Goal: Information Seeking & Learning: Learn about a topic

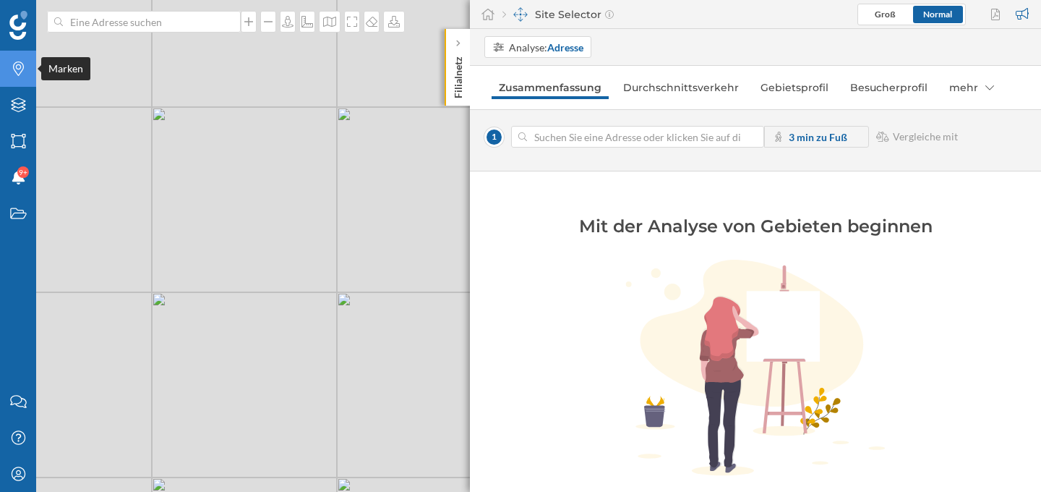
click at [20, 70] on icon "Marken" at bounding box center [18, 68] width 18 height 14
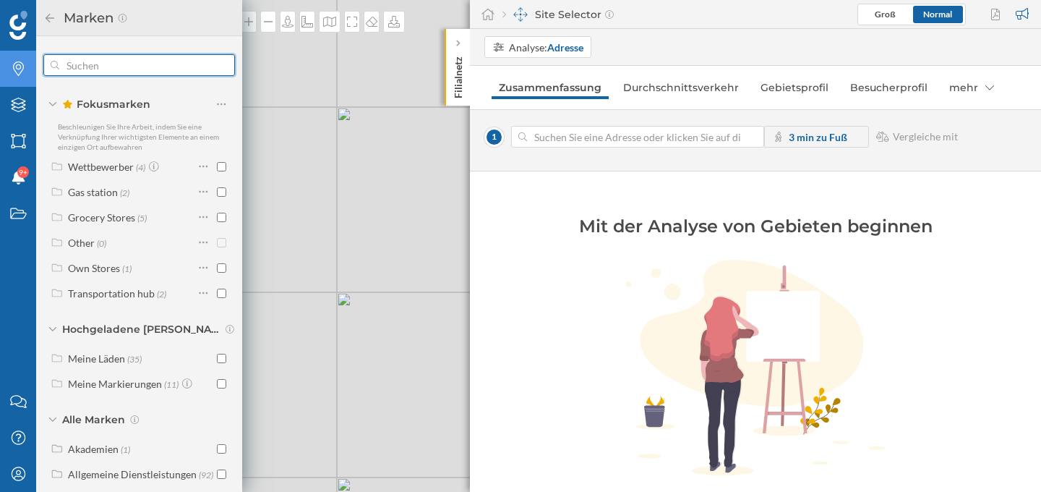
click at [95, 68] on input "text" at bounding box center [139, 65] width 160 height 29
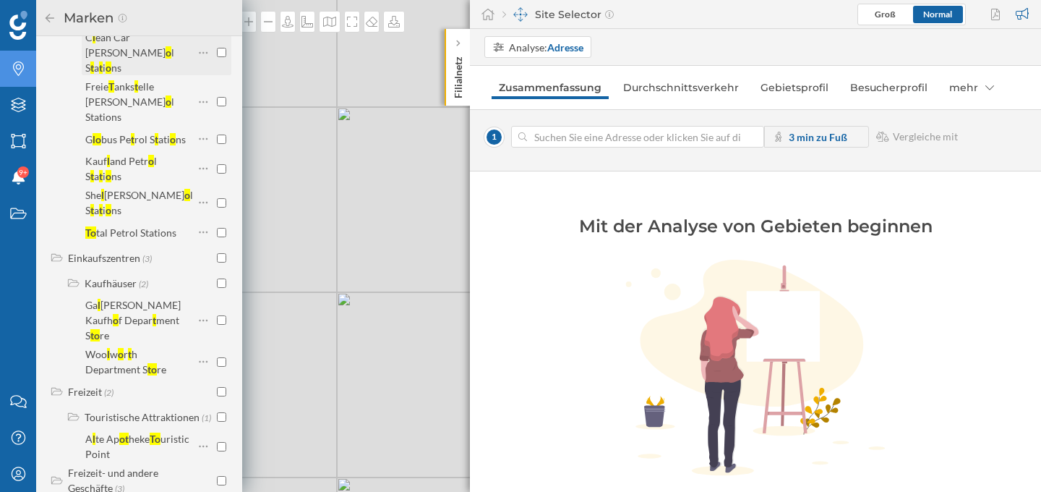
scroll to position [769, 0]
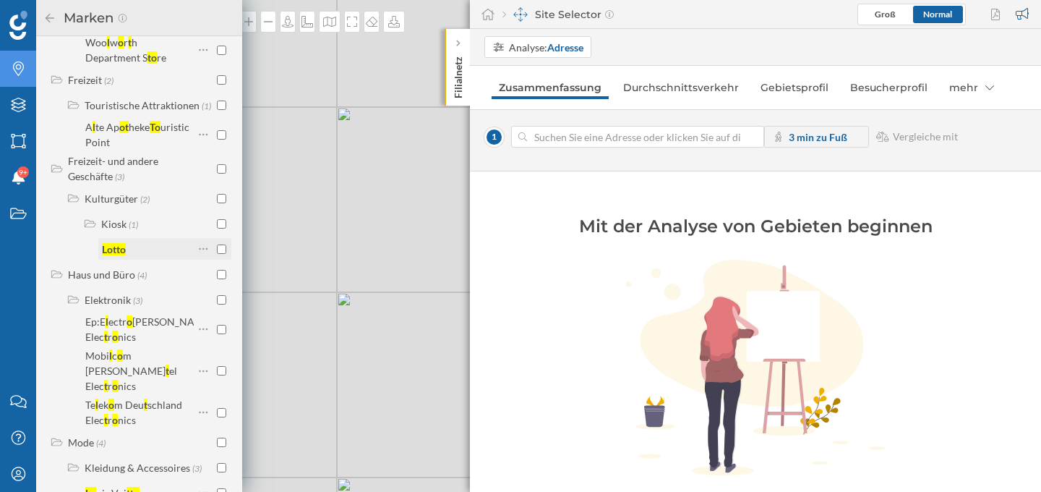
type input "lotto"
click at [218, 244] on input "checkbox" at bounding box center [221, 248] width 9 height 9
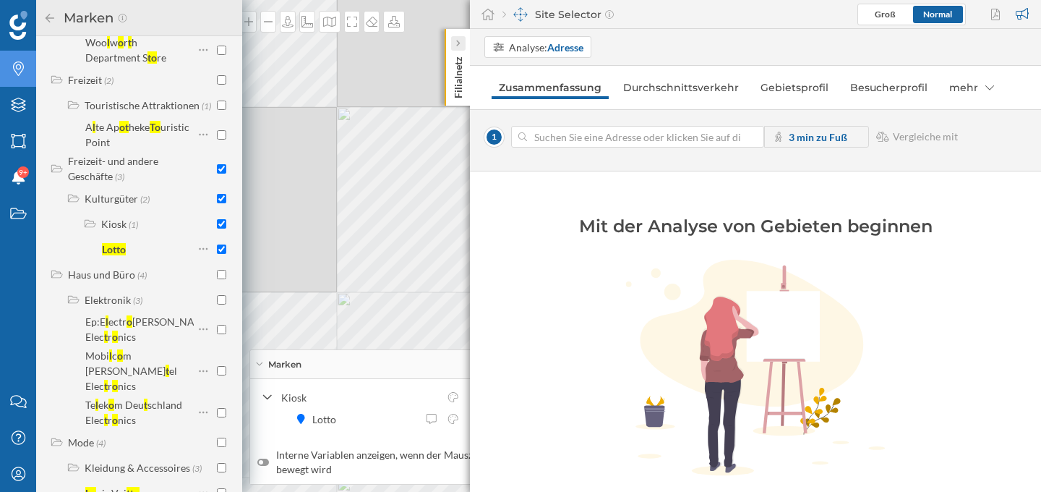
click at [455, 39] on div at bounding box center [458, 43] width 14 height 14
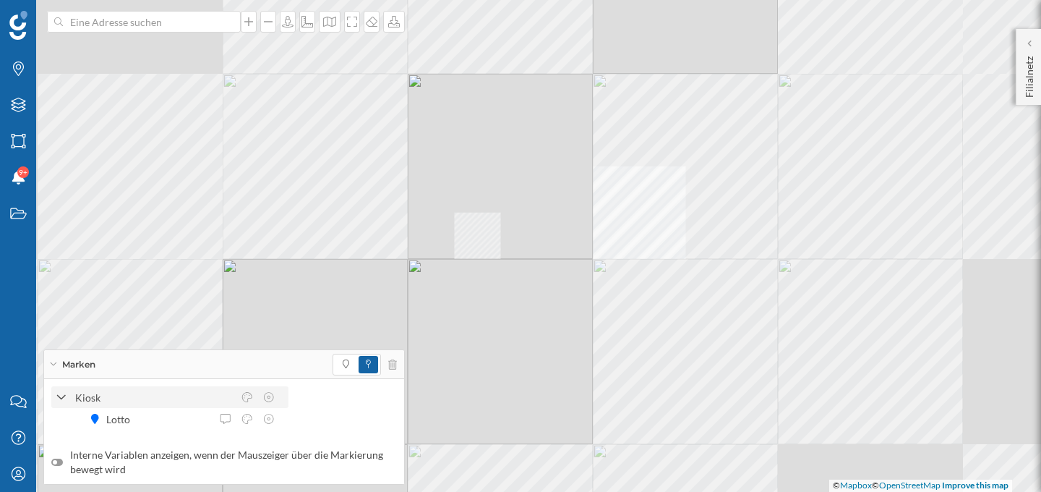
click at [56, 401] on icon at bounding box center [61, 397] width 10 height 13
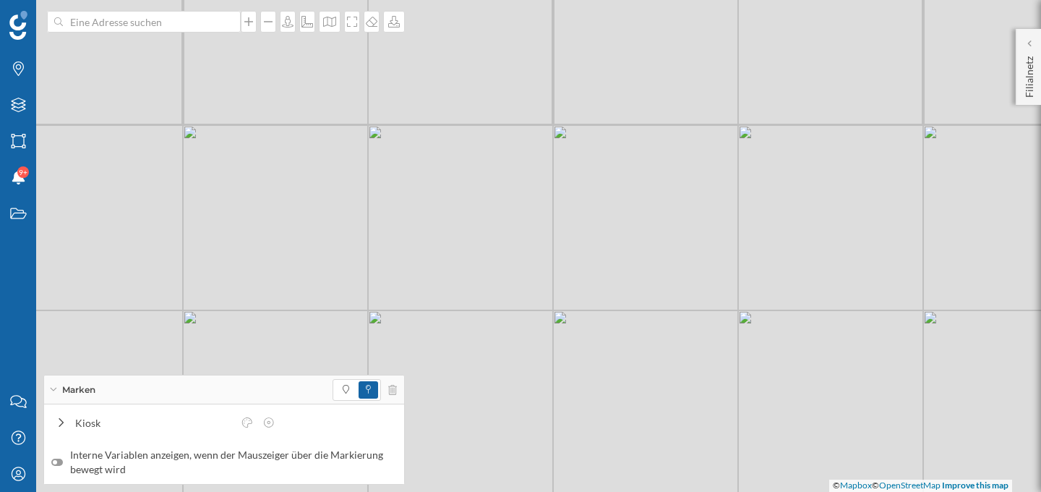
drag, startPoint x: 343, startPoint y: 242, endPoint x: 472, endPoint y: 136, distance: 167.0
click at [472, 136] on div "© Mapbox © OpenStreetMap Improve this map" at bounding box center [520, 246] width 1041 height 492
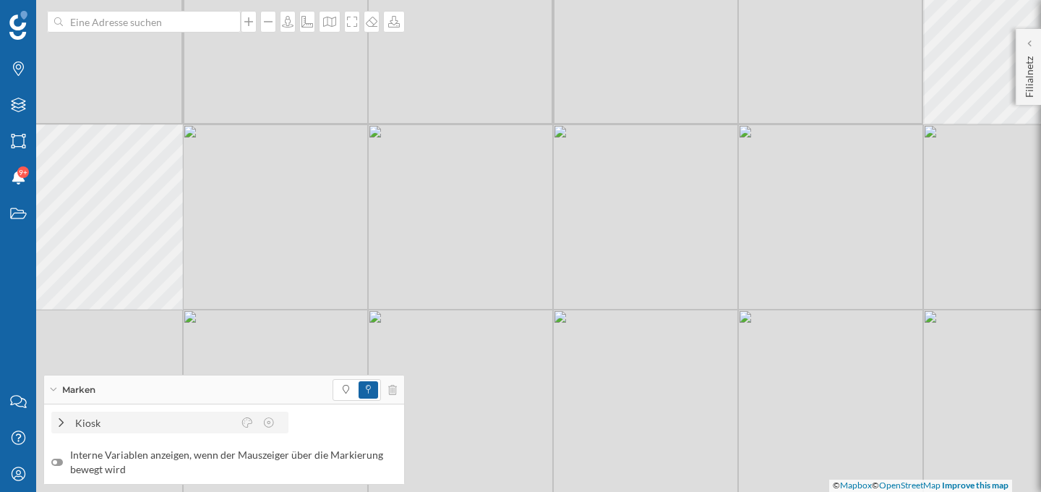
click at [119, 423] on div "Kiosk" at bounding box center [154, 422] width 158 height 15
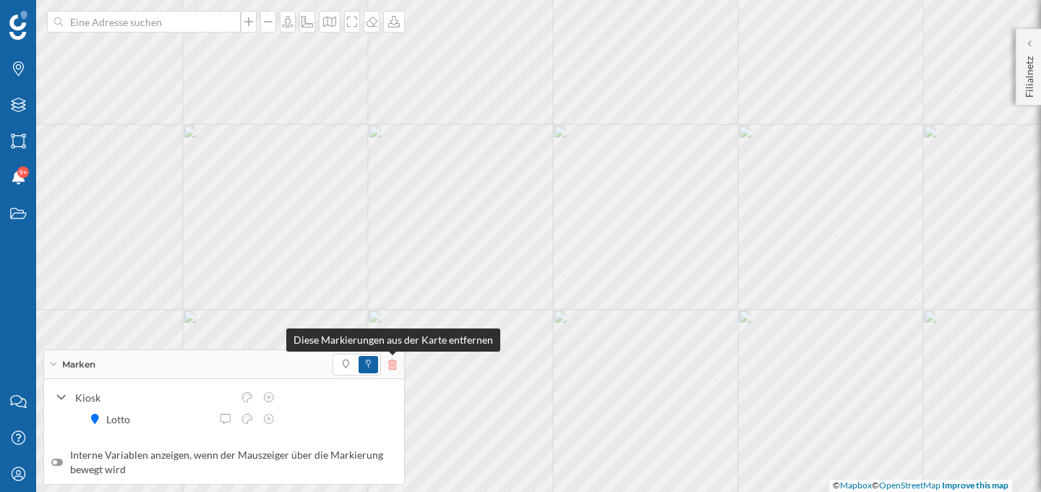
click at [388, 368] on icon at bounding box center [392, 364] width 9 height 10
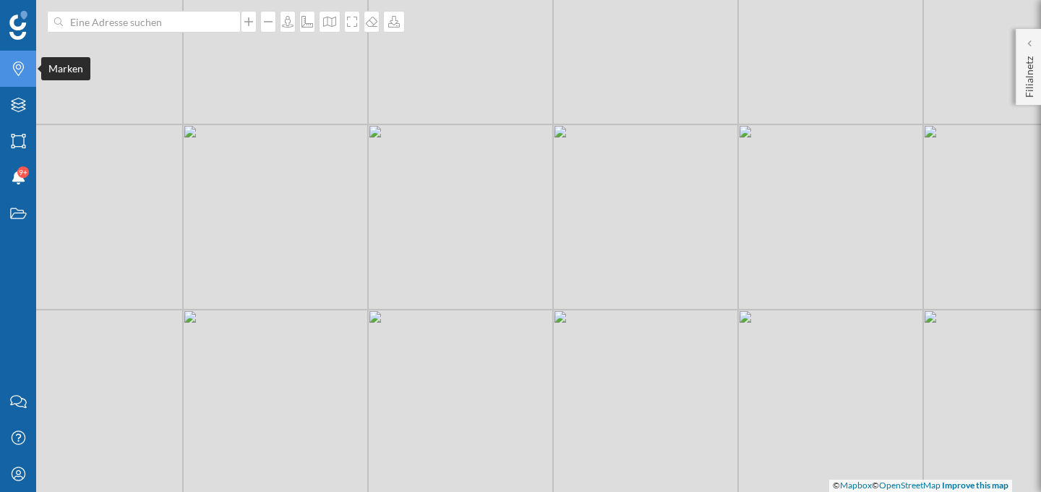
click at [23, 63] on icon "Marken" at bounding box center [18, 68] width 18 height 14
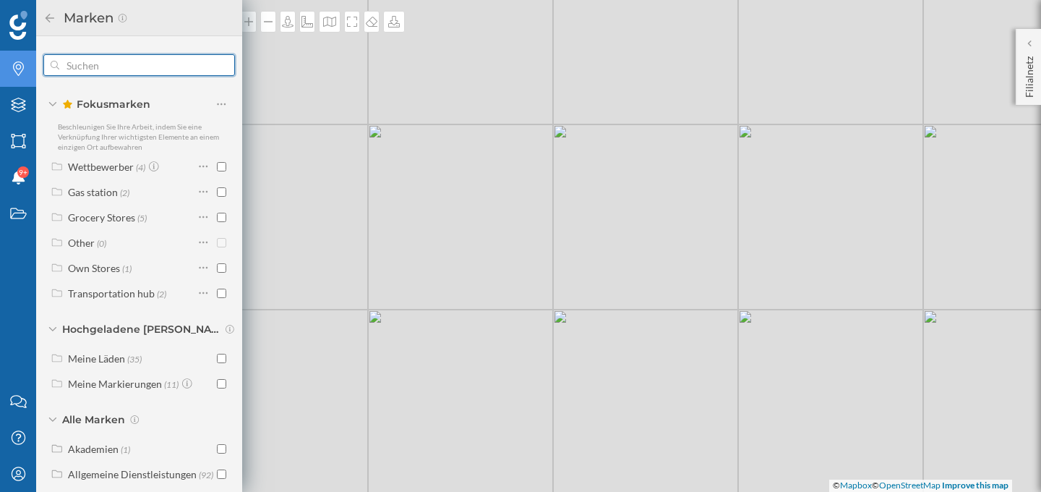
click at [124, 65] on input "text" at bounding box center [139, 65] width 160 height 29
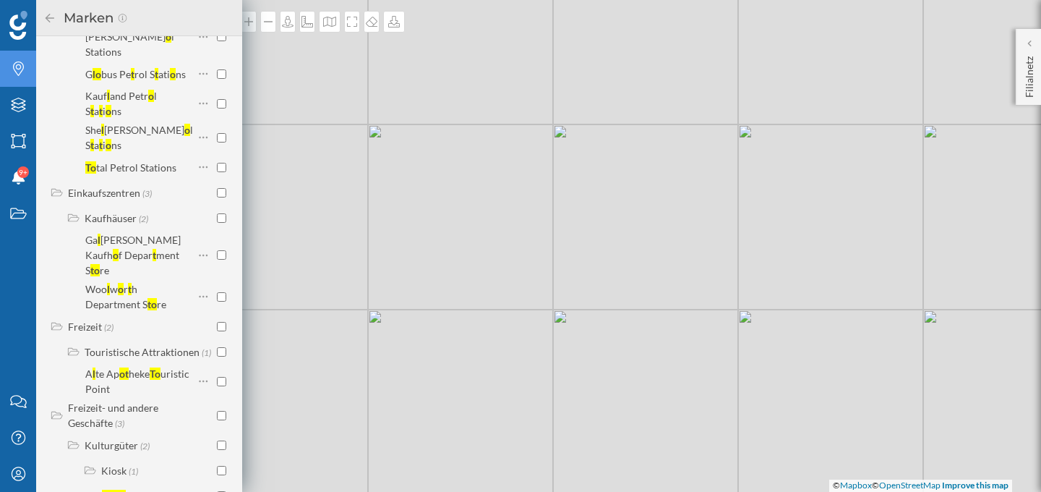
scroll to position [526, 0]
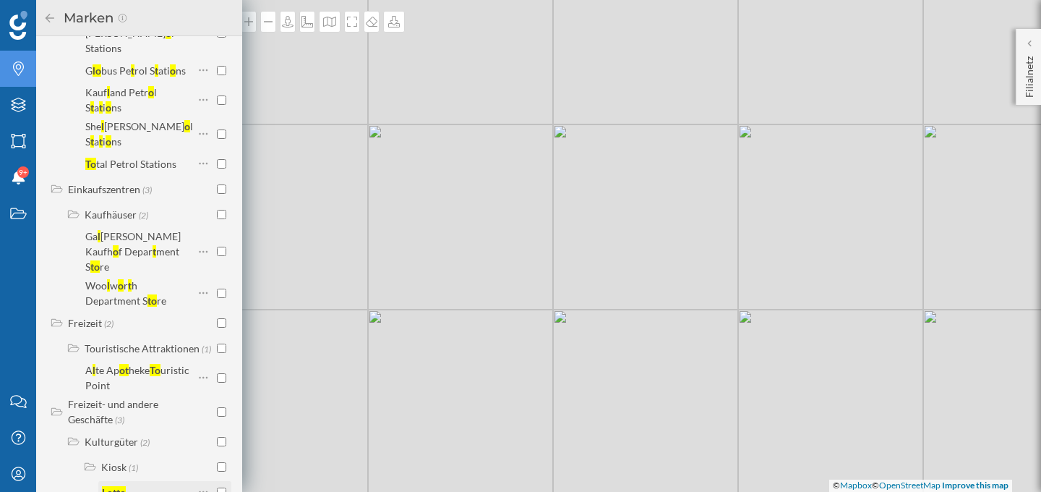
type input "lotto"
click at [218, 487] on input "checkbox" at bounding box center [221, 491] width 9 height 9
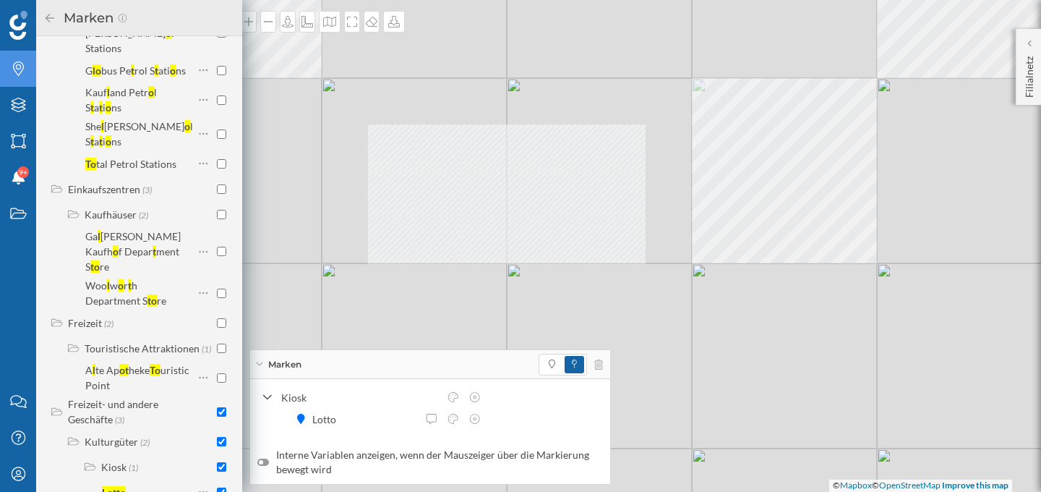
drag, startPoint x: 459, startPoint y: 186, endPoint x: 353, endPoint y: 108, distance: 131.5
click at [352, 108] on div "© Mapbox © OpenStreetMap Improve this map" at bounding box center [520, 246] width 1041 height 492
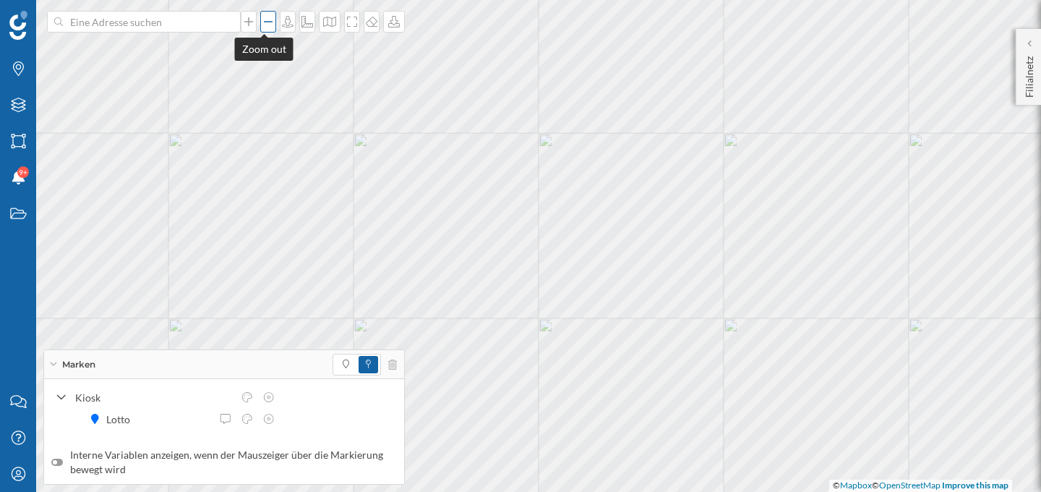
click at [262, 20] on icon at bounding box center [268, 22] width 14 height 12
click at [29, 67] on div "Marken" at bounding box center [18, 69] width 36 height 36
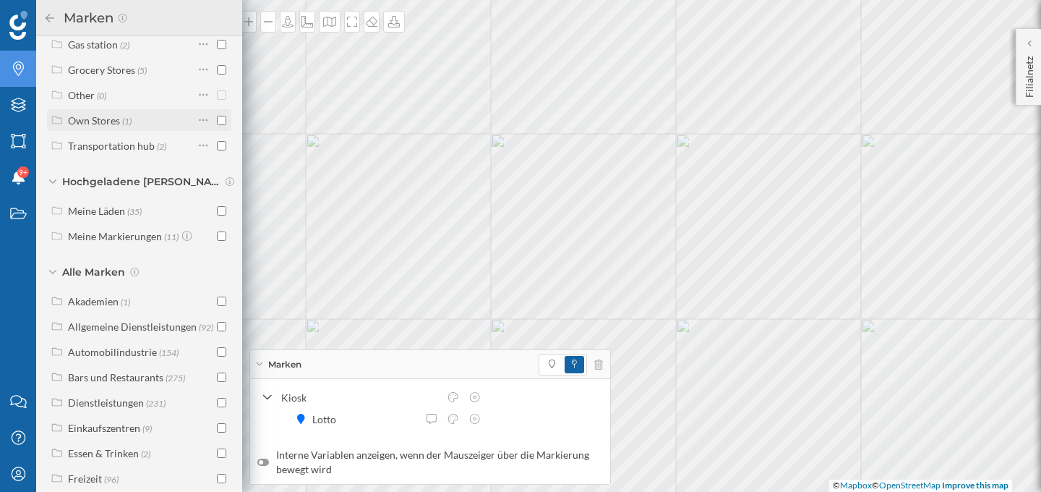
scroll to position [260, 0]
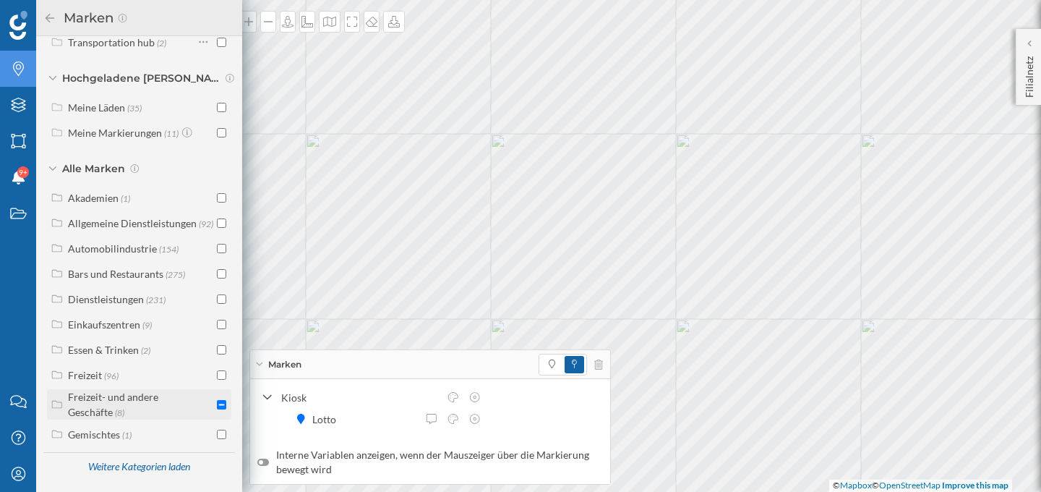
click at [140, 404] on label "Freizeit- und andere Geschäfte (8)" at bounding box center [140, 404] width 145 height 30
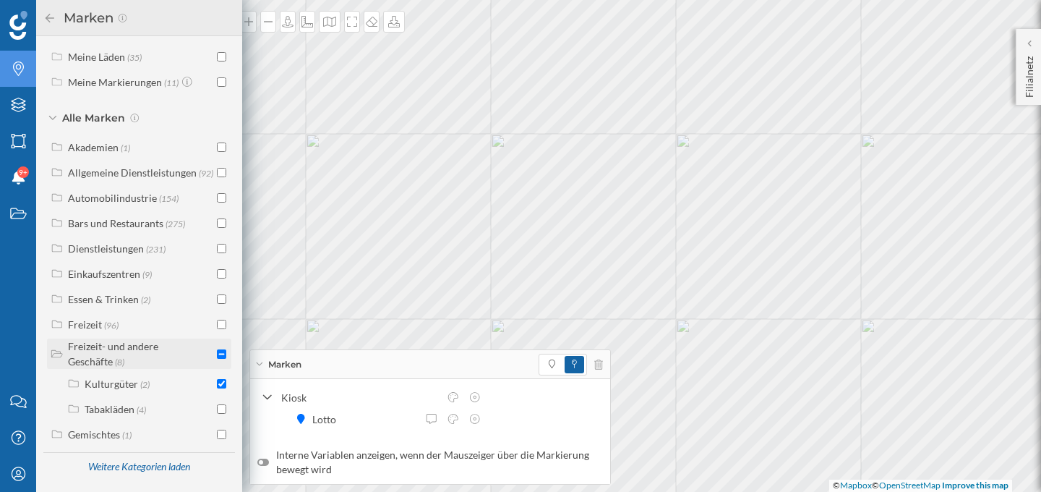
scroll to position [298, 0]
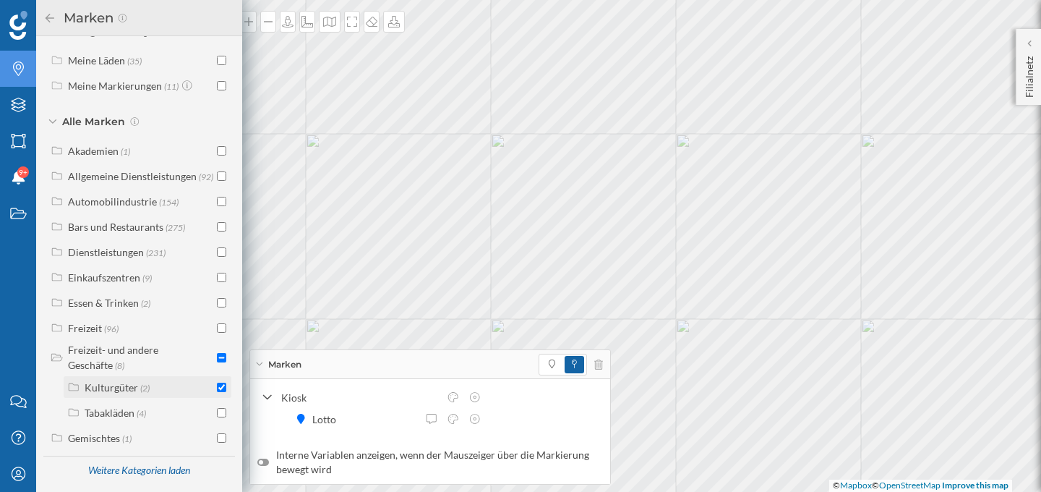
click at [134, 393] on div "Kulturgüter" at bounding box center [112, 387] width 54 height 12
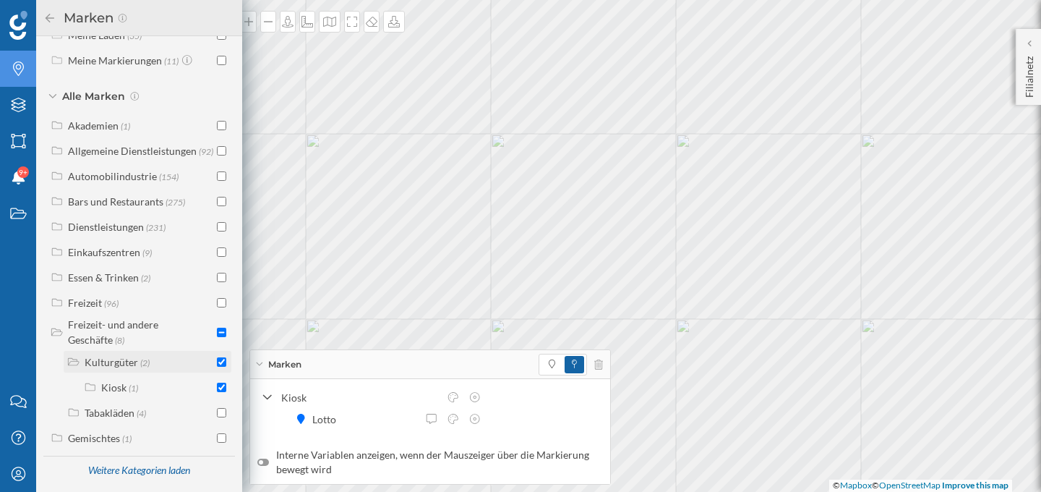
click at [134, 393] on span "(1)" at bounding box center [133, 387] width 9 height 12
click at [1028, 51] on p "Filialnetz" at bounding box center [1030, 74] width 14 height 47
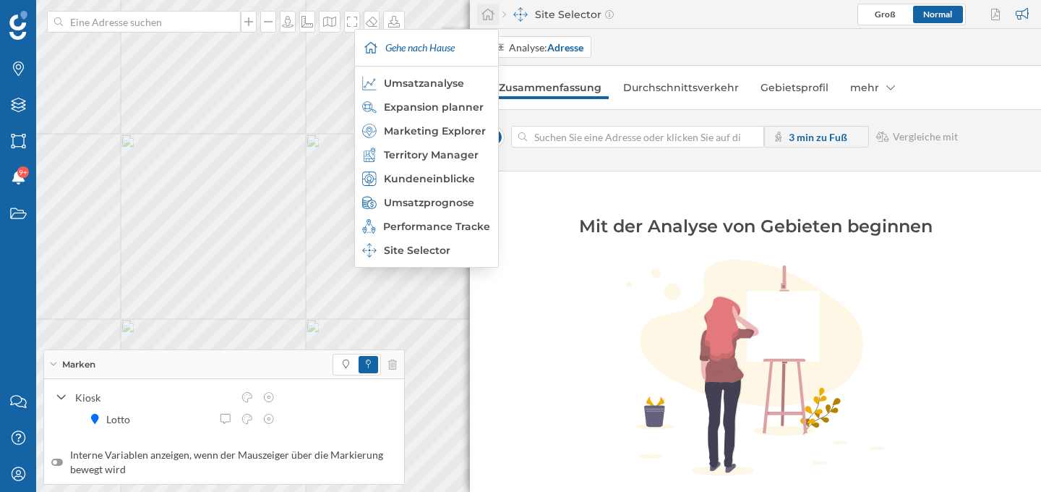
click at [485, 15] on icon at bounding box center [488, 14] width 14 height 13
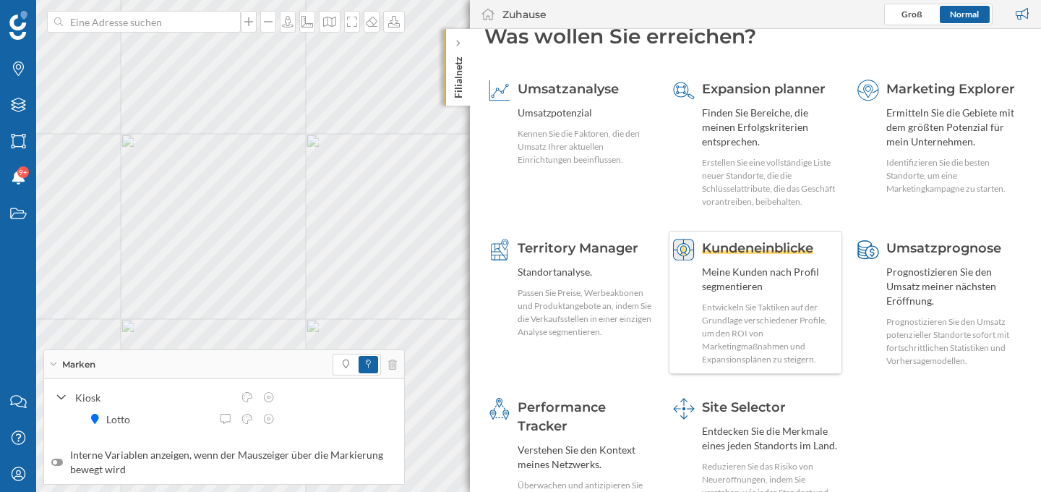
scroll to position [20, 0]
click at [594, 265] on div "Standortanalyse." at bounding box center [586, 272] width 136 height 14
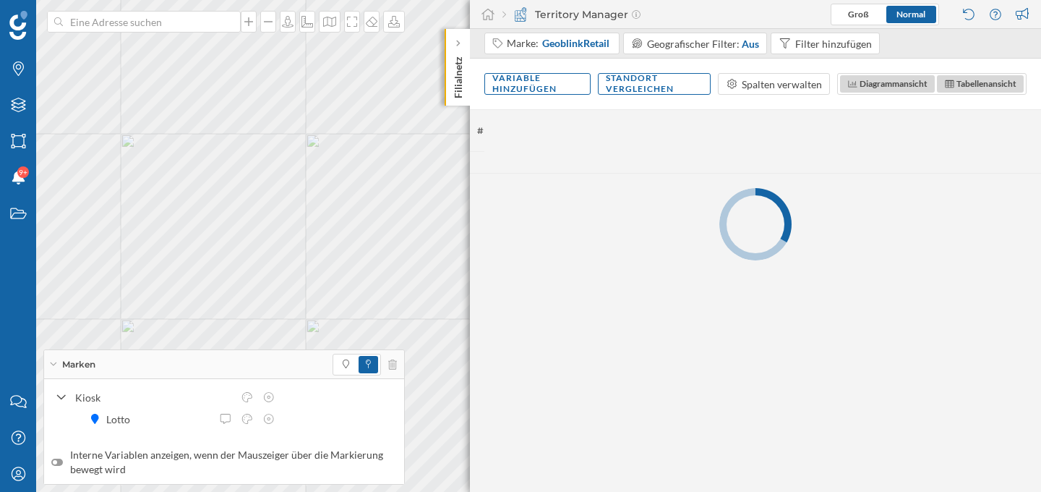
scroll to position [0, 0]
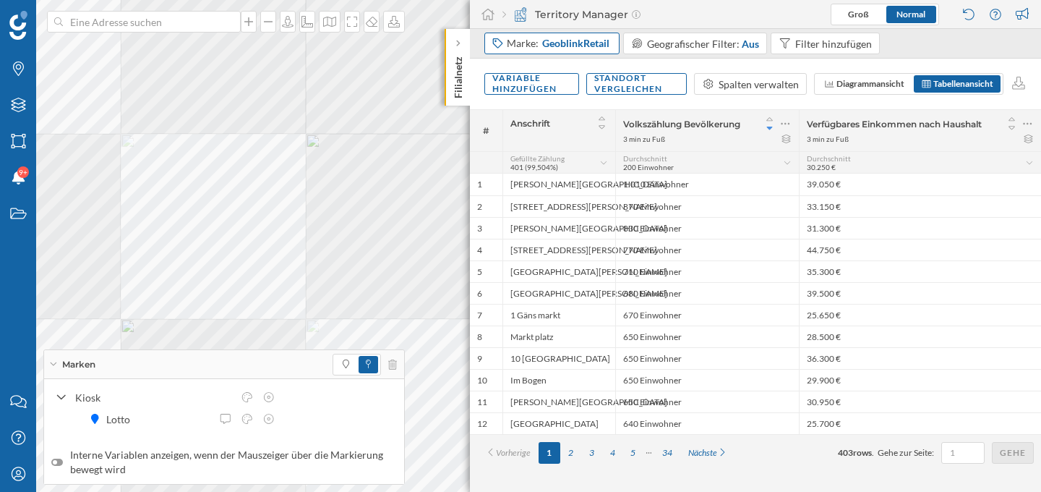
click at [571, 38] on span "GeoblinkRetail" at bounding box center [575, 43] width 67 height 14
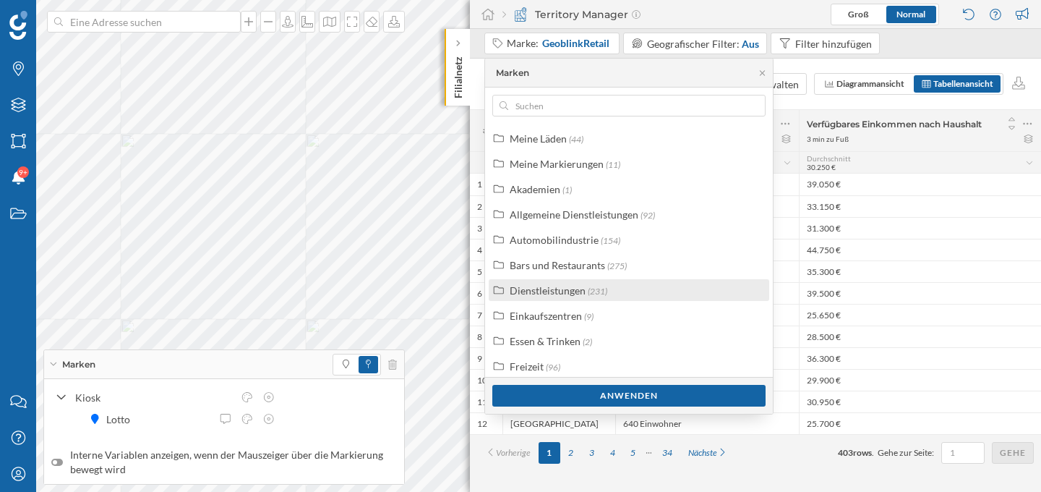
scroll to position [36, 0]
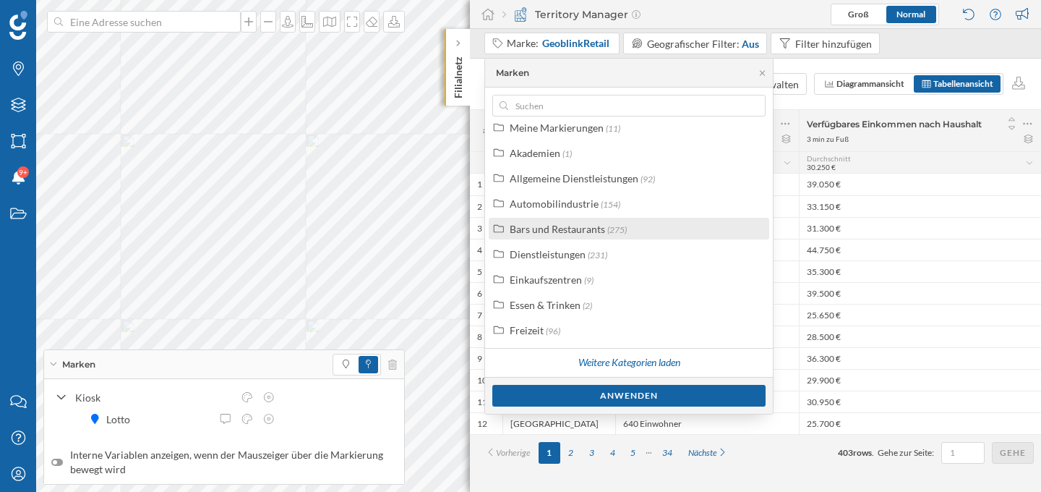
click at [598, 228] on div "Bars und Restaurants" at bounding box center [557, 229] width 95 height 12
click at [592, 232] on div "Bars und Restaurants" at bounding box center [557, 229] width 95 height 12
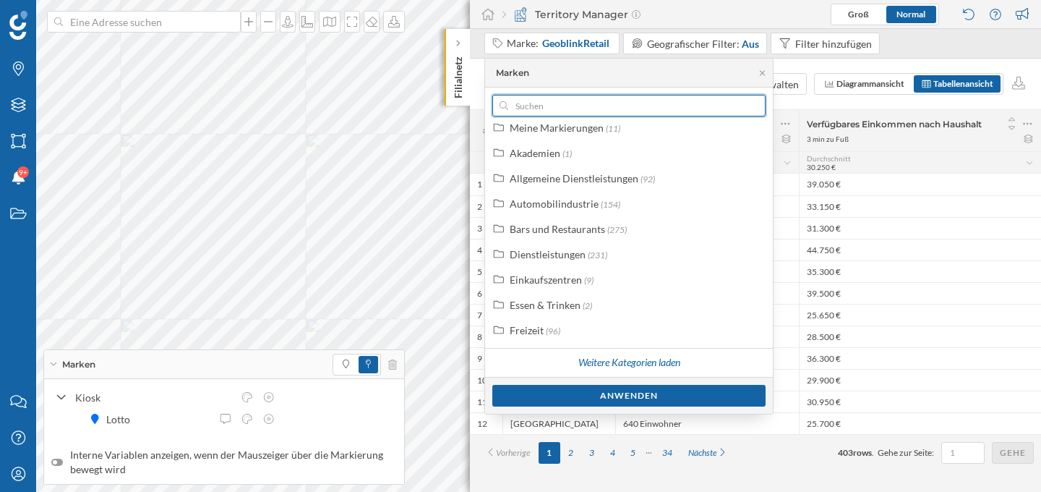
click at [603, 102] on input "text" at bounding box center [629, 106] width 242 height 22
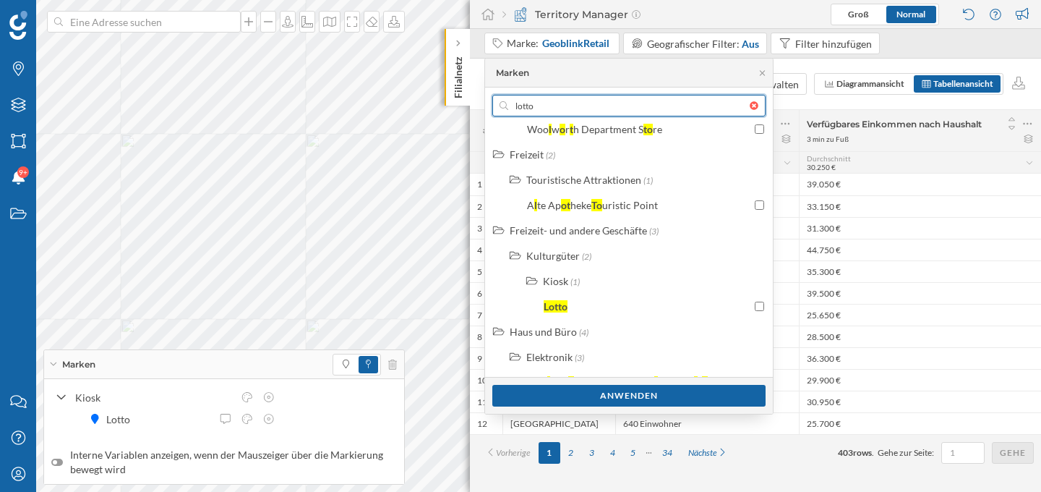
scroll to position [320, 0]
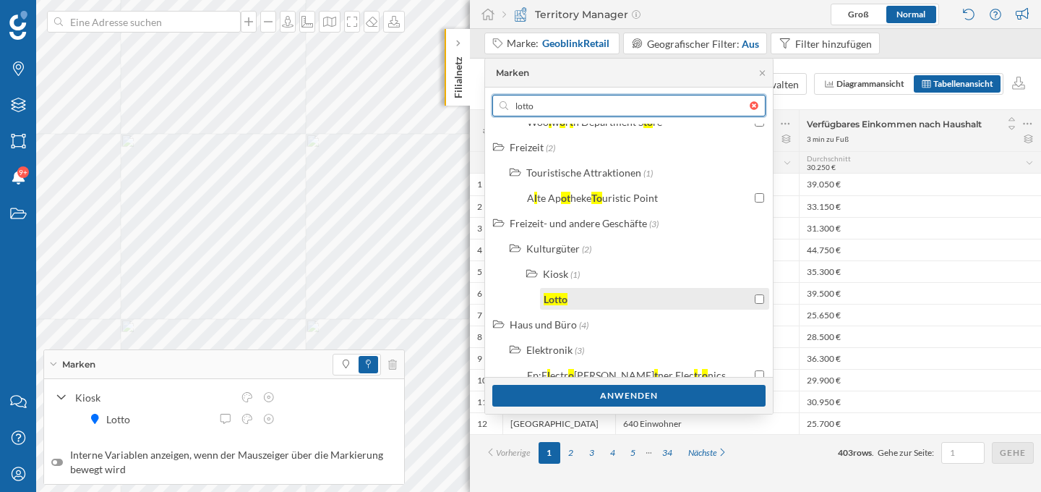
type input "lotto"
click at [626, 303] on div "Lotto" at bounding box center [648, 298] width 208 height 15
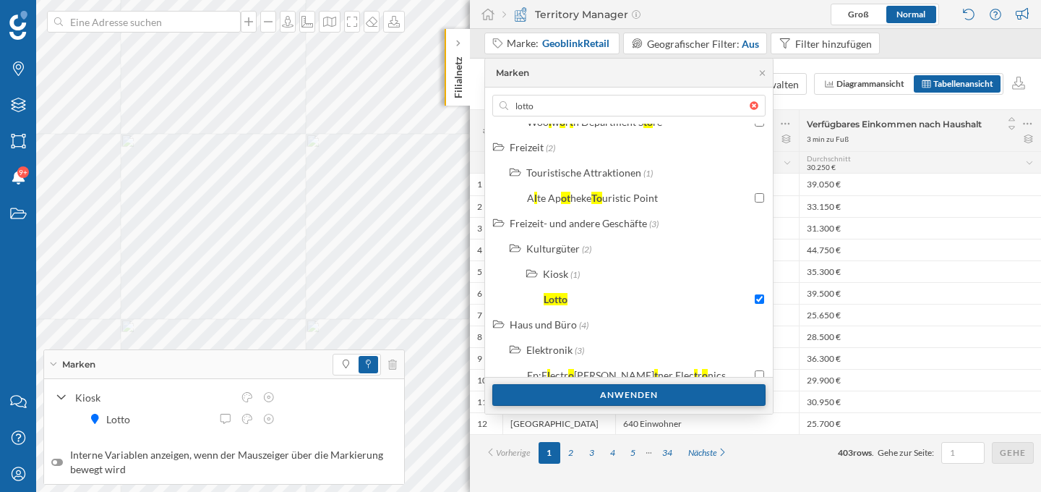
click at [666, 403] on div "Anwenden" at bounding box center [628, 395] width 273 height 22
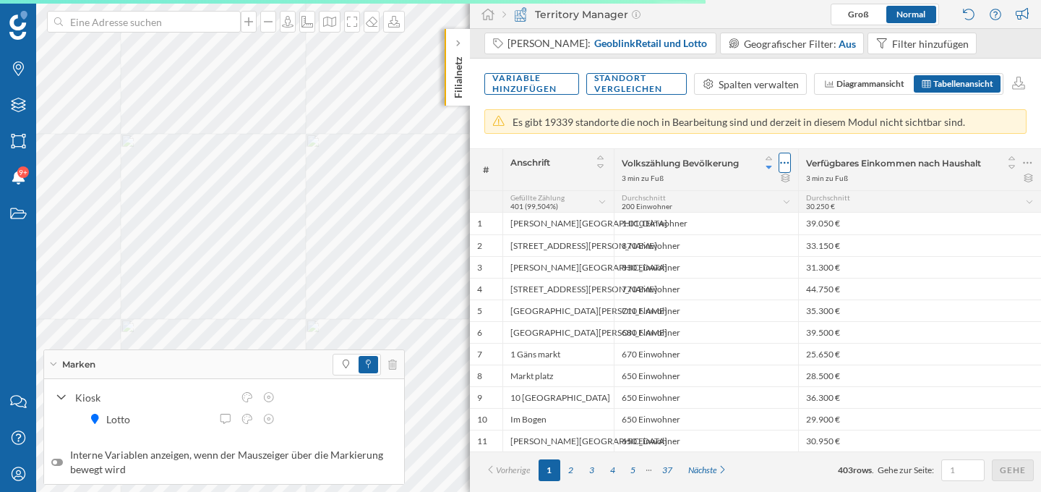
click at [785, 165] on icon at bounding box center [784, 162] width 9 height 14
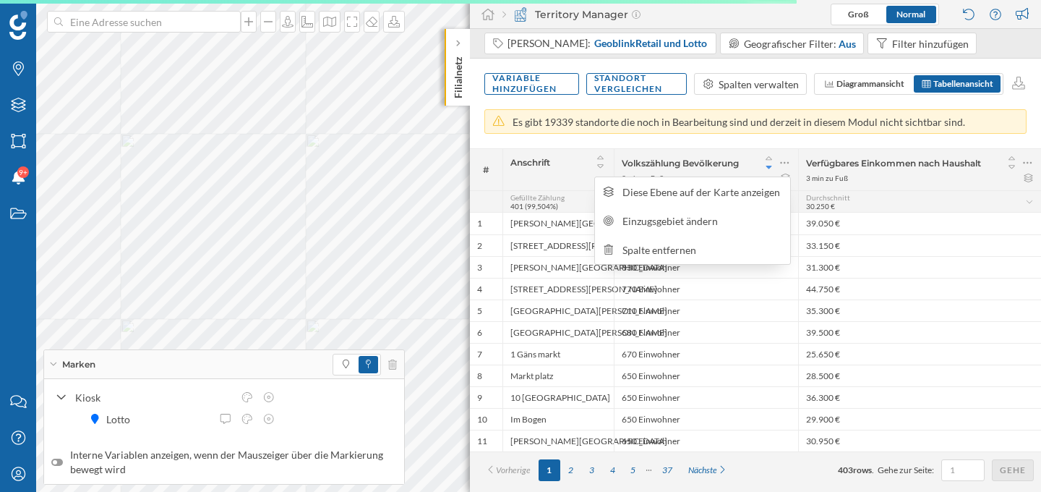
click at [790, 138] on div "[PERSON_NAME]: GeoblinkRetail und Lotto Geografischer Filter: Aus Filter hinzuf…" at bounding box center [755, 260] width 571 height 463
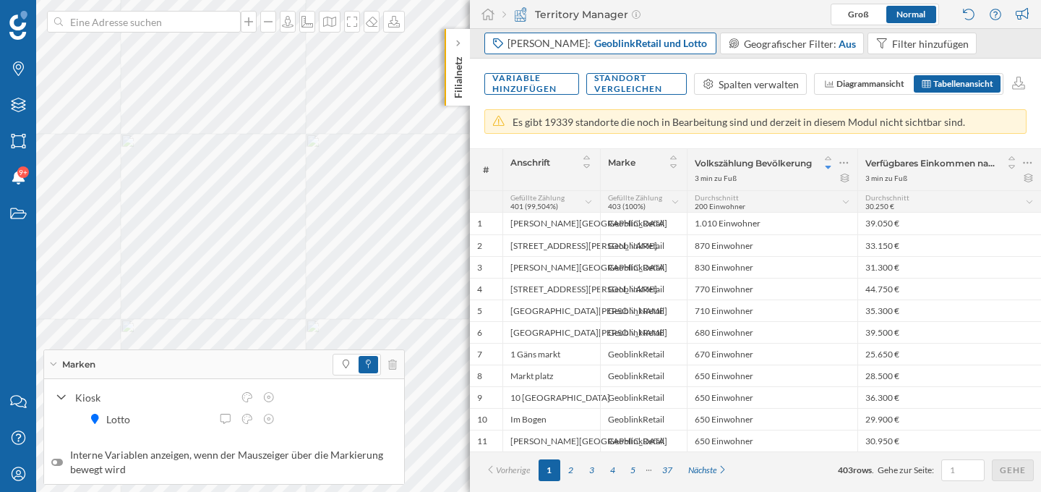
click at [594, 42] on span "GeoblinkRetail und Lotto" at bounding box center [650, 43] width 113 height 14
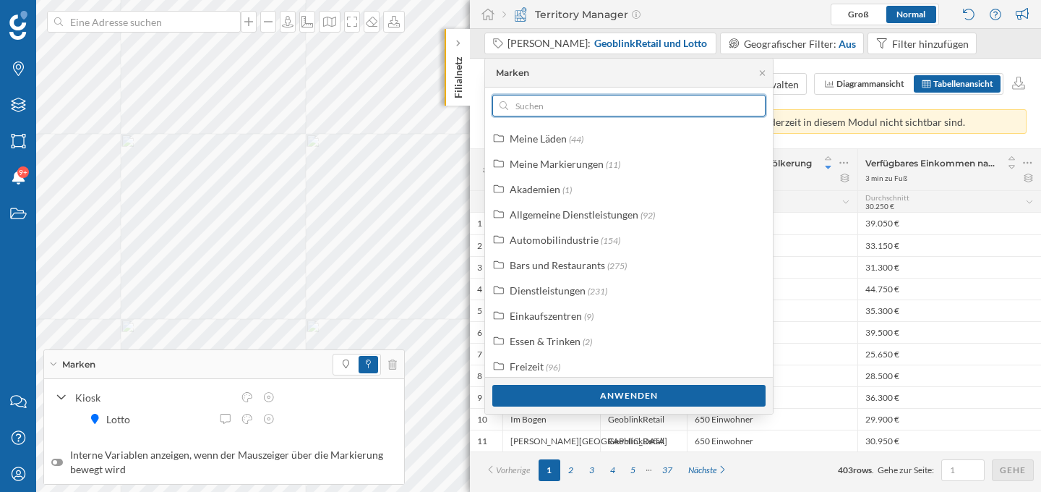
click at [608, 99] on input "text" at bounding box center [629, 106] width 242 height 22
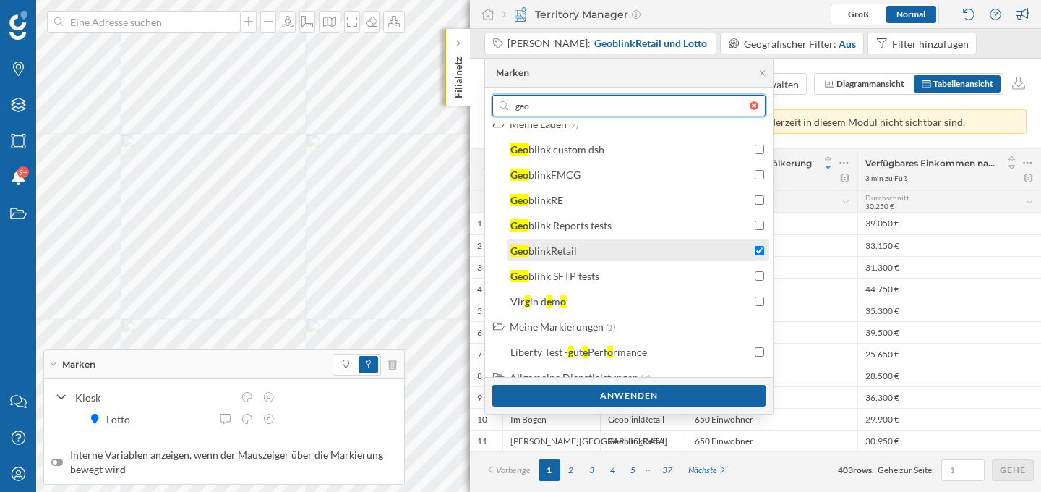
scroll to position [12, 0]
type input "geo"
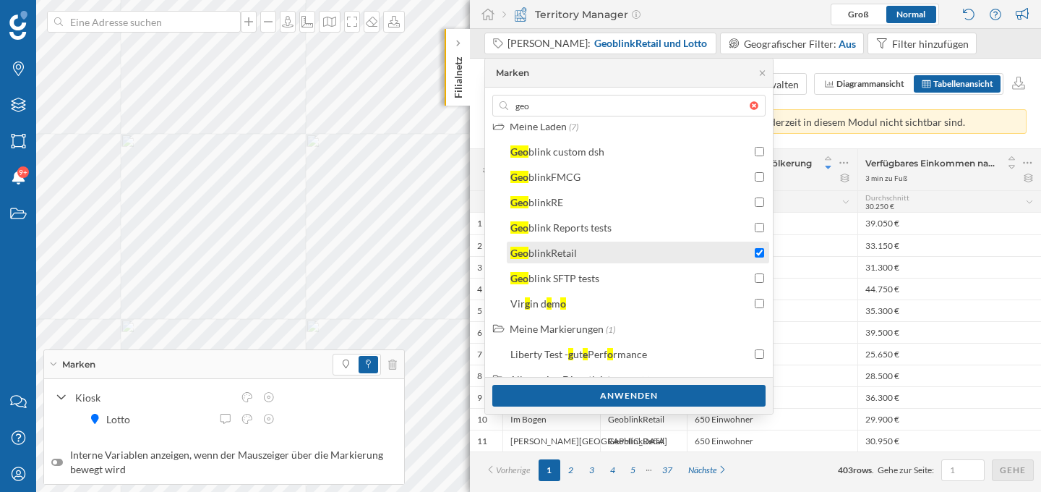
click at [757, 252] on input "checkbox" at bounding box center [759, 252] width 9 height 9
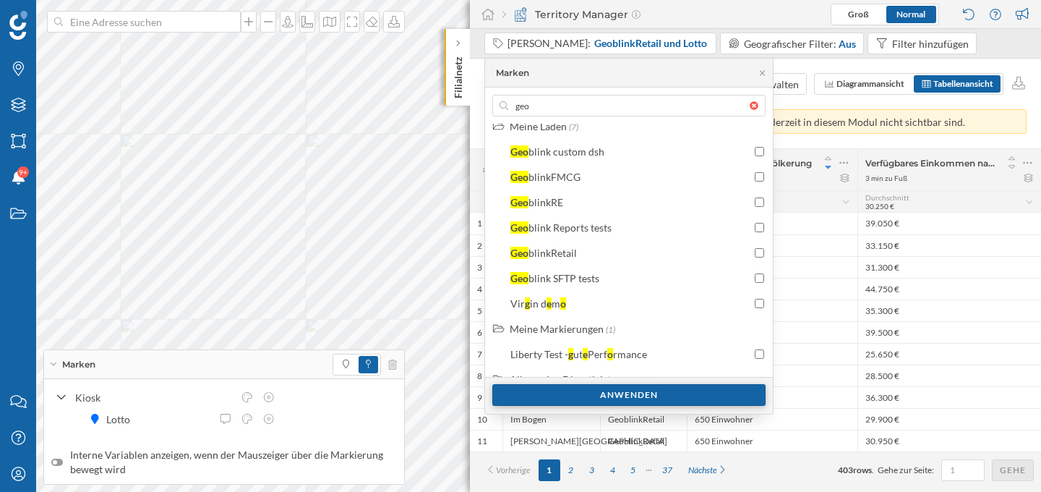
click at [673, 390] on div "Anwenden" at bounding box center [628, 395] width 273 height 22
